Goal: Transaction & Acquisition: Purchase product/service

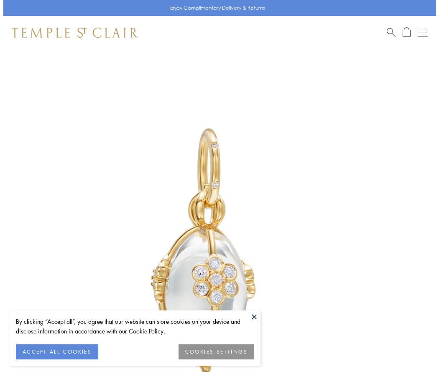
scroll to position [21, 0]
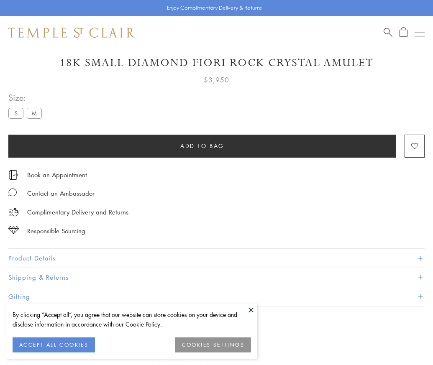
click at [202, 146] on span "Add to bag" at bounding box center [202, 145] width 44 height 9
